Goal: Task Accomplishment & Management: Complete application form

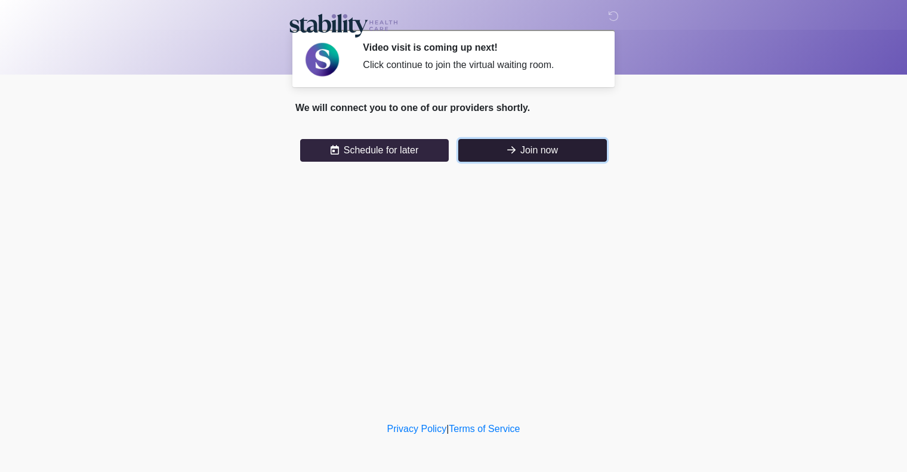
click at [501, 156] on button "Join now" at bounding box center [532, 150] width 149 height 23
click at [535, 152] on button "Join now" at bounding box center [532, 150] width 149 height 23
click at [461, 60] on div "Click continue to join the virtual waiting room." at bounding box center [478, 65] width 231 height 14
click at [314, 64] on img at bounding box center [322, 60] width 36 height 36
click at [611, 17] on icon at bounding box center [613, 16] width 11 height 11
